Goal: Task Accomplishment & Management: Complete application form

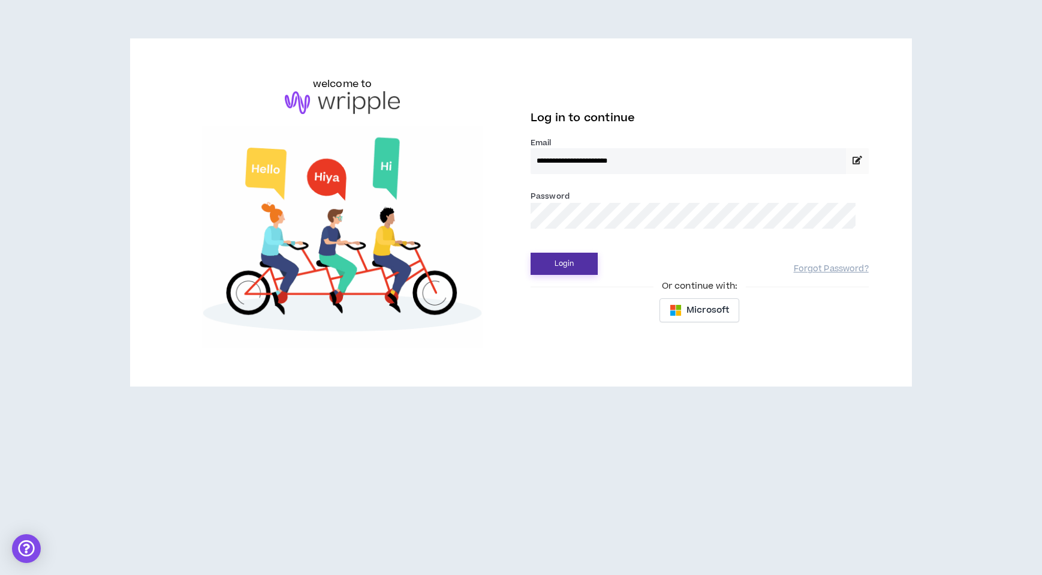
click at [573, 275] on button "Login" at bounding box center [564, 264] width 67 height 22
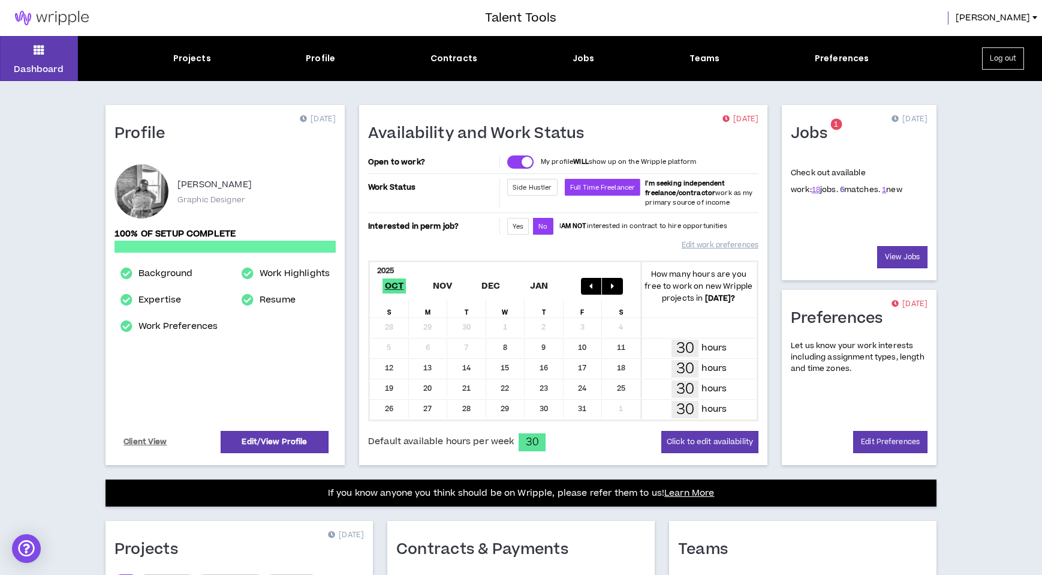
click at [840, 195] on link "6" at bounding box center [842, 189] width 4 height 11
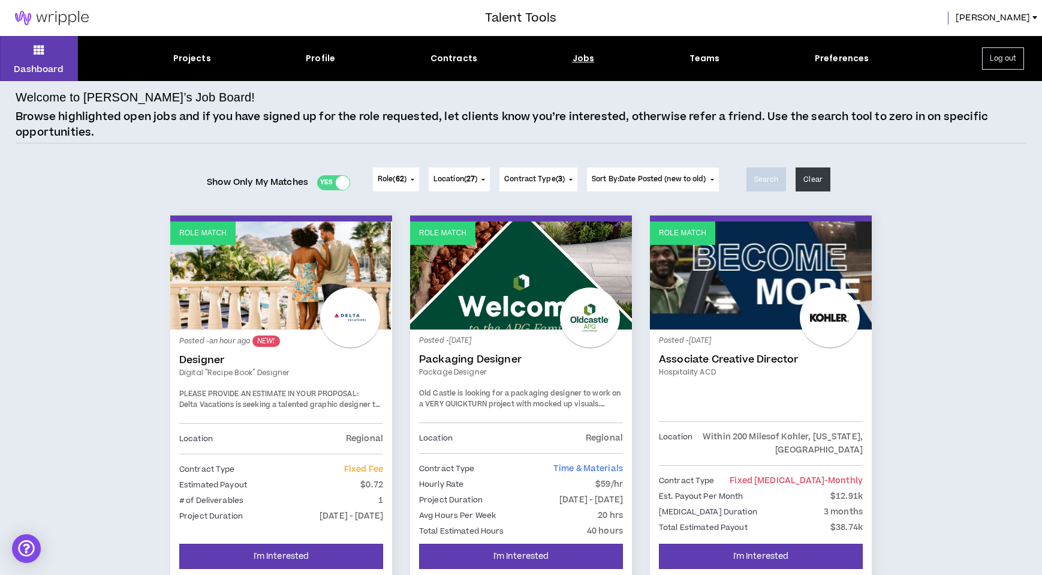
click at [307, 385] on div "Posted - an hour ago NEW! Designer Digital "Recipe Book" Designer PLEASE PROVID…" at bounding box center [281, 380] width 204 height 85
click at [287, 308] on link "Role Match" at bounding box center [281, 275] width 222 height 108
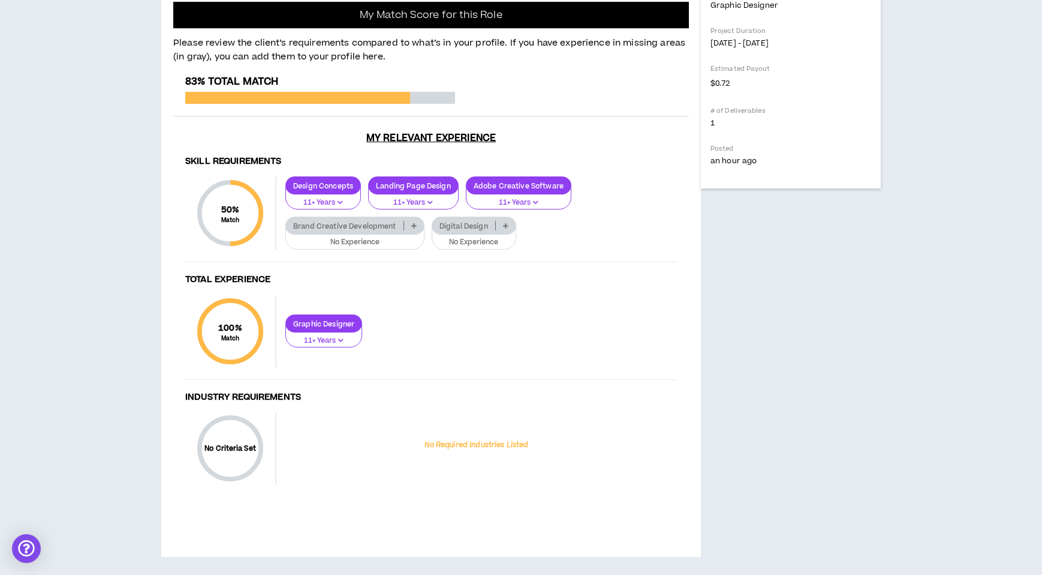
scroll to position [773, 0]
click at [424, 230] on p at bounding box center [414, 226] width 20 height 10
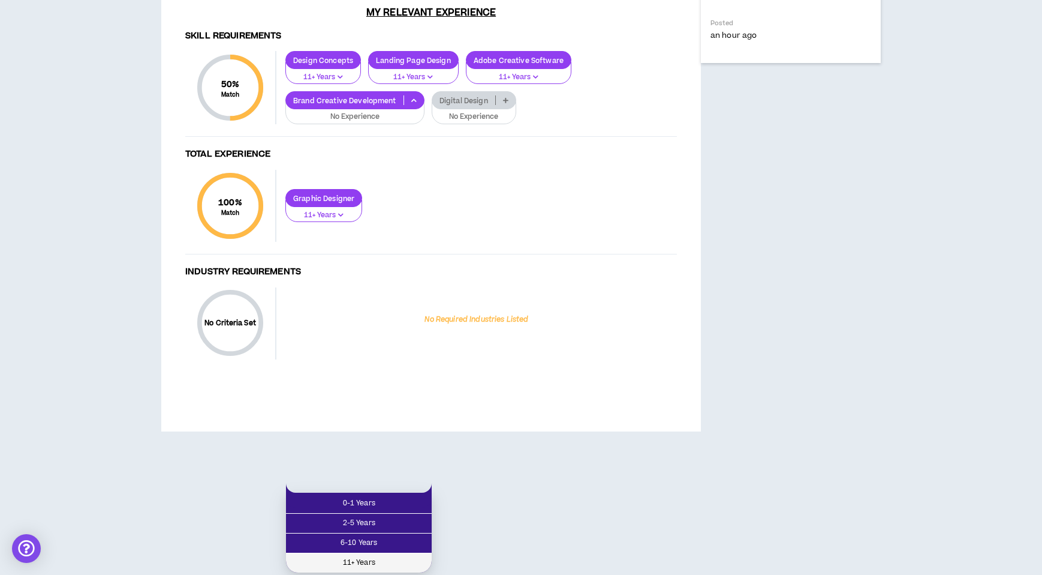
click at [404, 556] on span "11+ Years" at bounding box center [358, 562] width 131 height 13
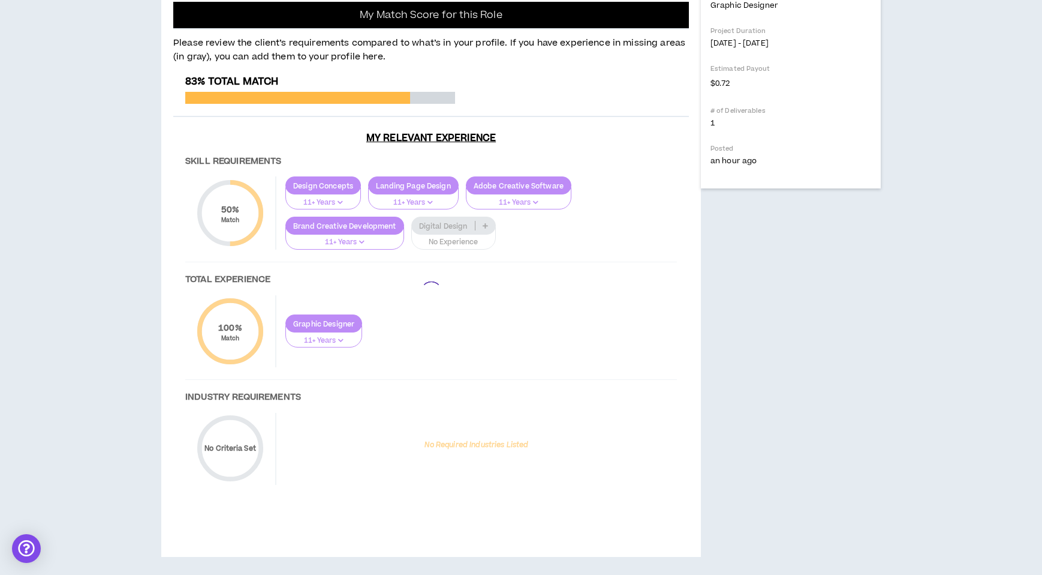
scroll to position [774, 0]
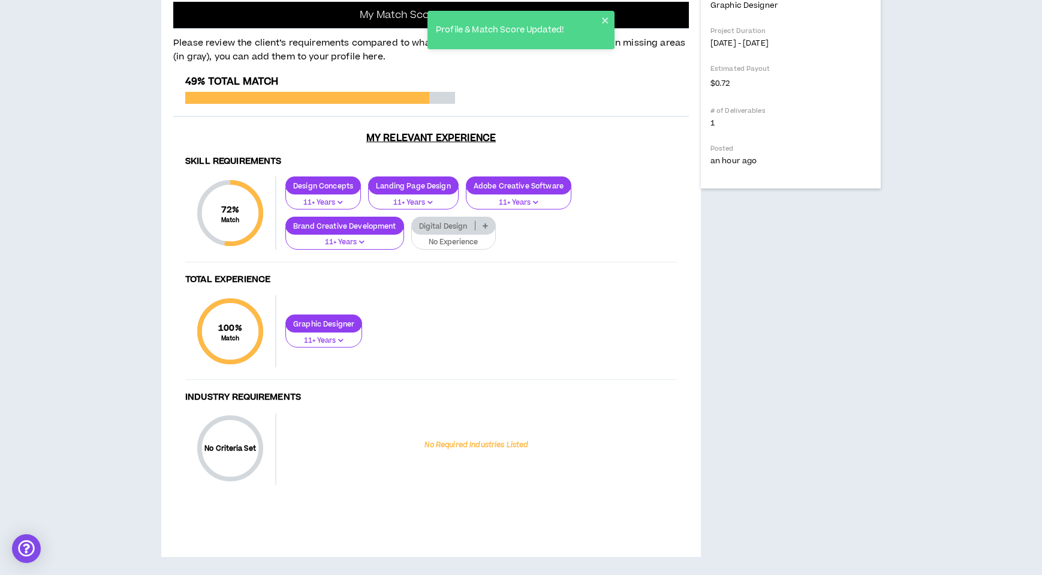
click at [488, 229] on icon at bounding box center [485, 226] width 5 height 6
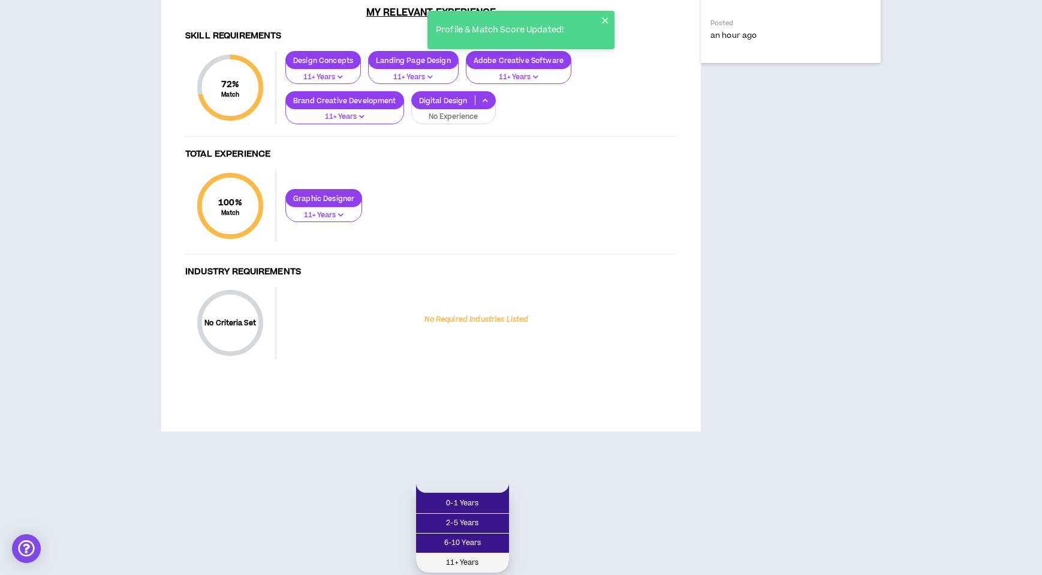
click at [481, 556] on span "11+ Years" at bounding box center [462, 562] width 79 height 13
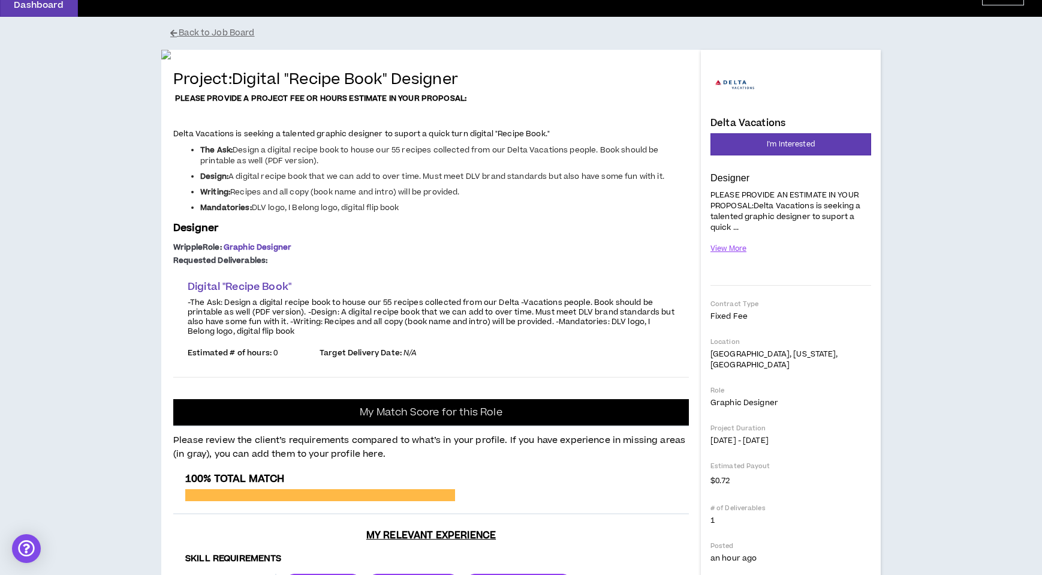
scroll to position [0, 0]
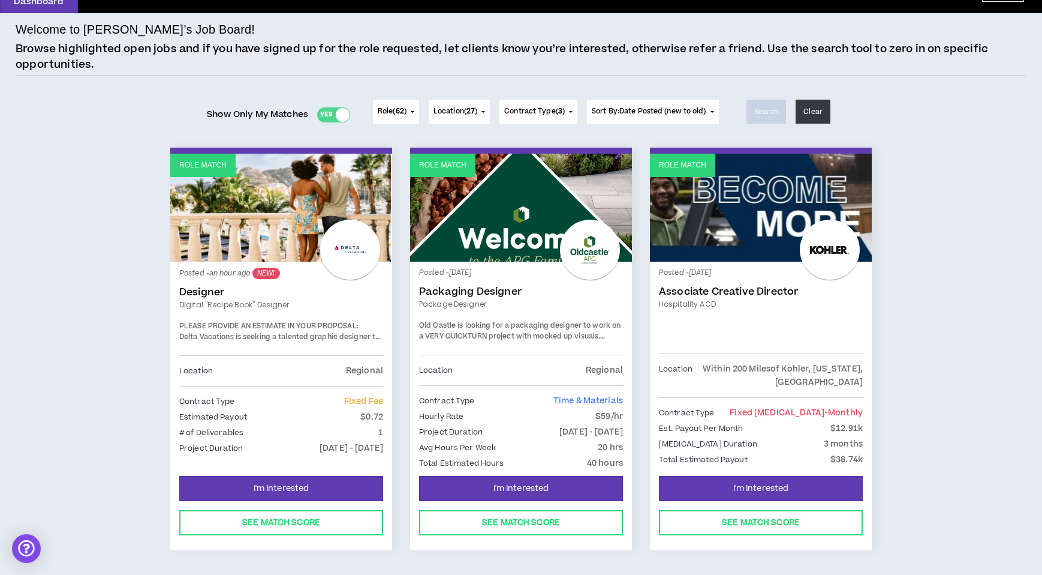
scroll to position [141, 0]
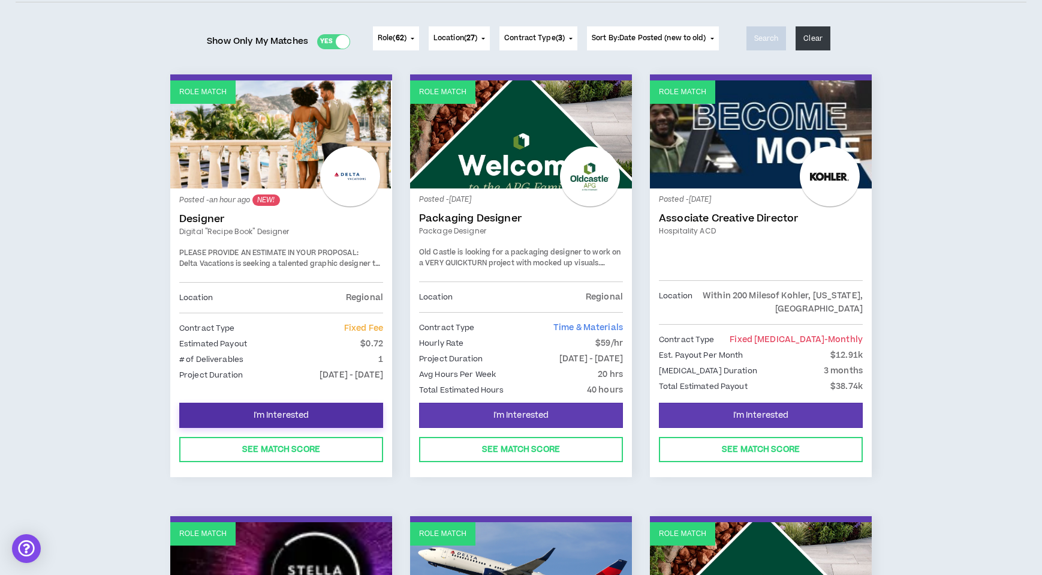
click at [256, 420] on span "I'm Interested" at bounding box center [282, 415] width 56 height 11
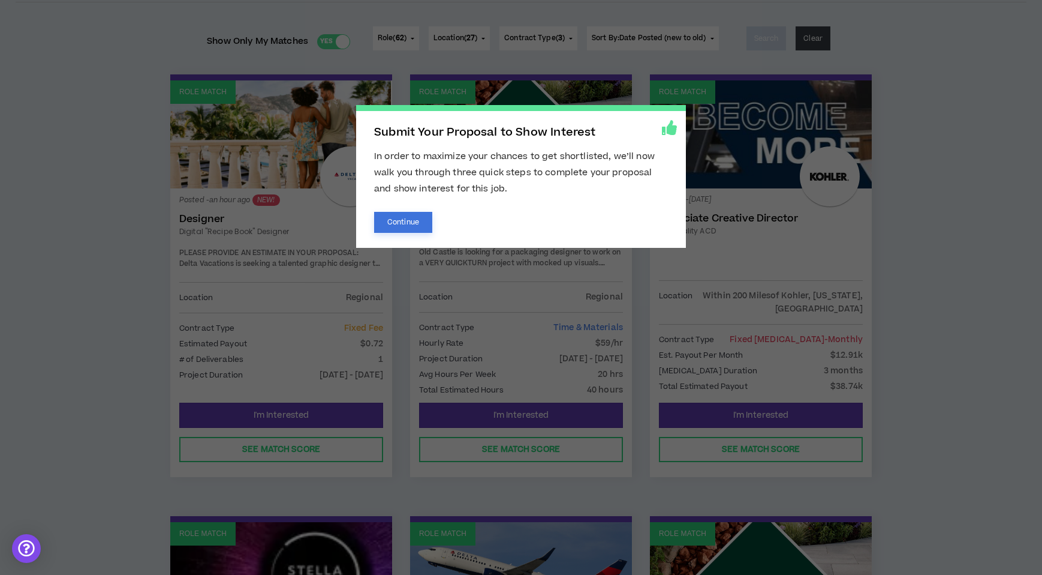
click at [398, 224] on button "Continue" at bounding box center [403, 222] width 58 height 21
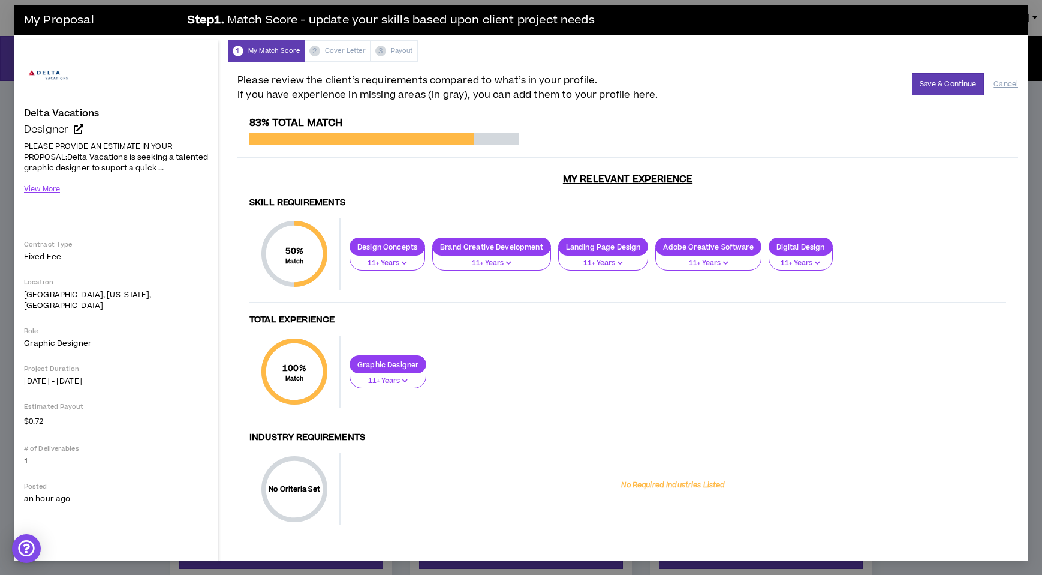
scroll to position [21, 0]
click at [312, 257] on div "50 % Match" at bounding box center [295, 254] width 72 height 72
click at [288, 232] on div "50 % Match" at bounding box center [295, 254] width 72 height 72
click at [792, 371] on div "Graphic Designer 11+ Years" at bounding box center [674, 371] width 666 height 33
click at [45, 200] on button "View More" at bounding box center [42, 189] width 37 height 21
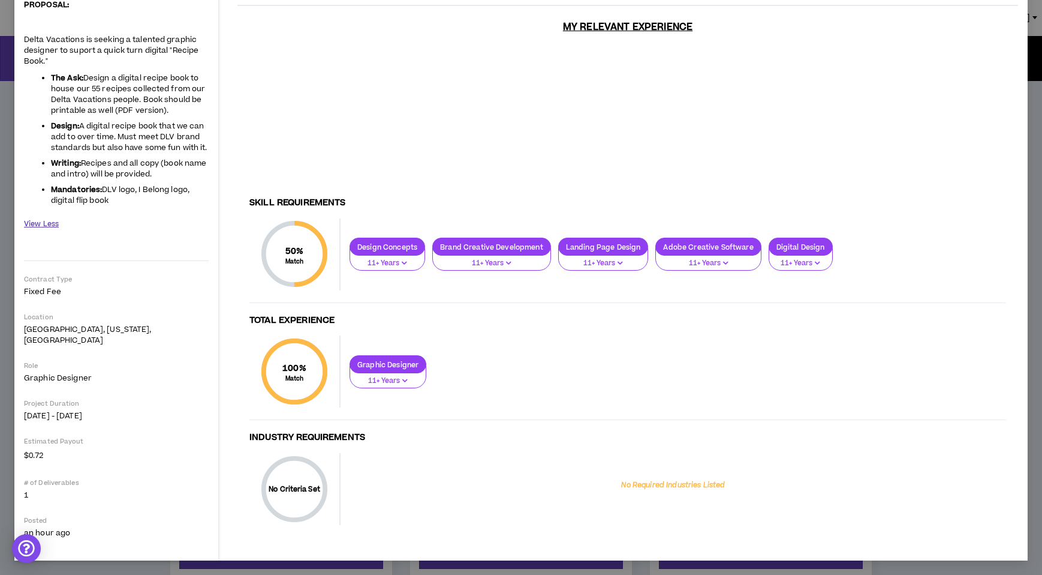
scroll to position [0, 0]
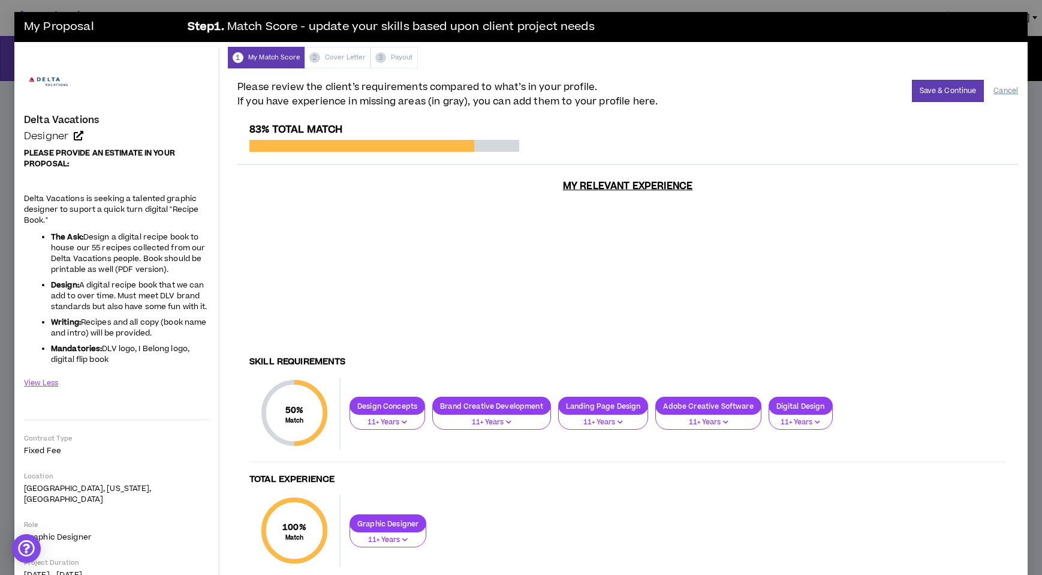
click at [1006, 96] on button "Cancel" at bounding box center [1006, 90] width 25 height 21
